Goal: Task Accomplishment & Management: Manage account settings

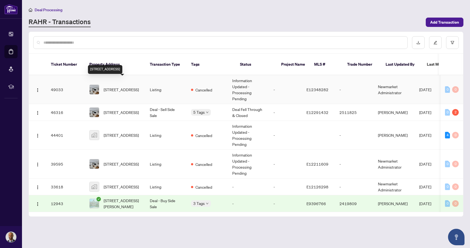
click at [118, 87] on span "[STREET_ADDRESS]" at bounding box center [121, 90] width 35 height 6
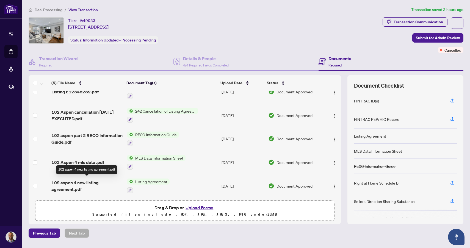
click at [85, 180] on span "102 aspen 4 new listing agreement.pdf" at bounding box center [86, 185] width 71 height 13
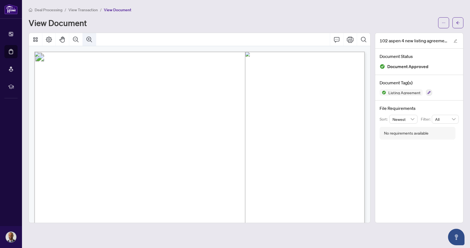
click at [89, 37] on icon "Zoom In" at bounding box center [89, 39] width 5 height 5
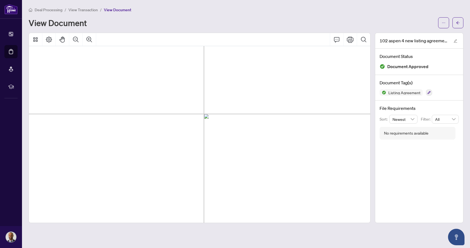
scroll to position [149, 41]
click at [76, 38] on icon "Zoom Out" at bounding box center [76, 39] width 7 height 7
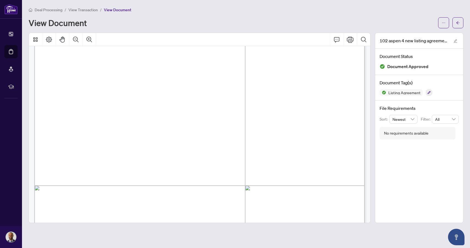
scroll to position [81, 0]
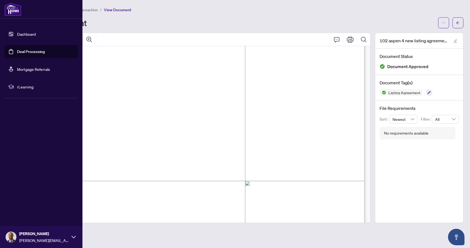
click at [31, 53] on link "Deal Processing" at bounding box center [31, 51] width 28 height 5
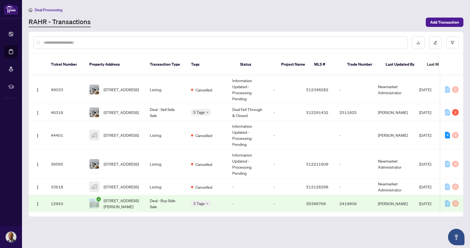
click at [113, 21] on div "RAHR - Transactions" at bounding box center [226, 22] width 394 height 10
